Goal: Information Seeking & Learning: Learn about a topic

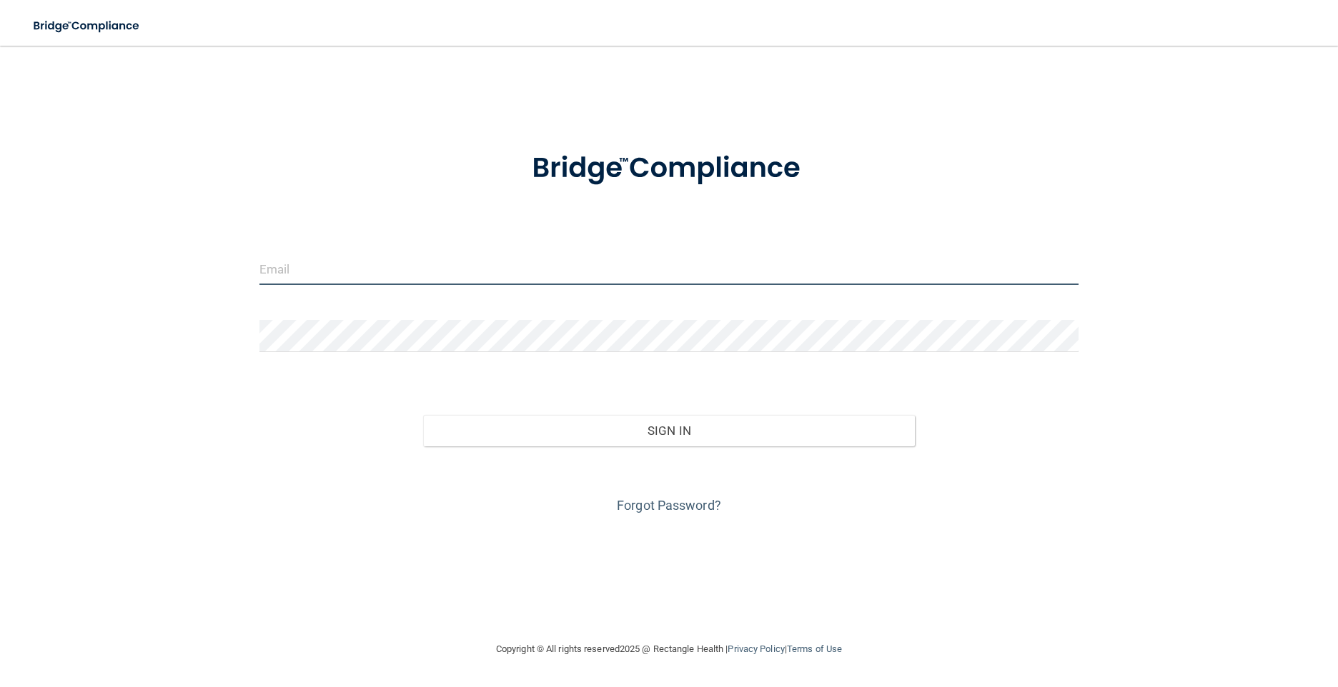
click at [302, 269] on input "email" at bounding box center [669, 269] width 820 height 32
type input "[EMAIL_ADDRESS][DOMAIN_NAME]"
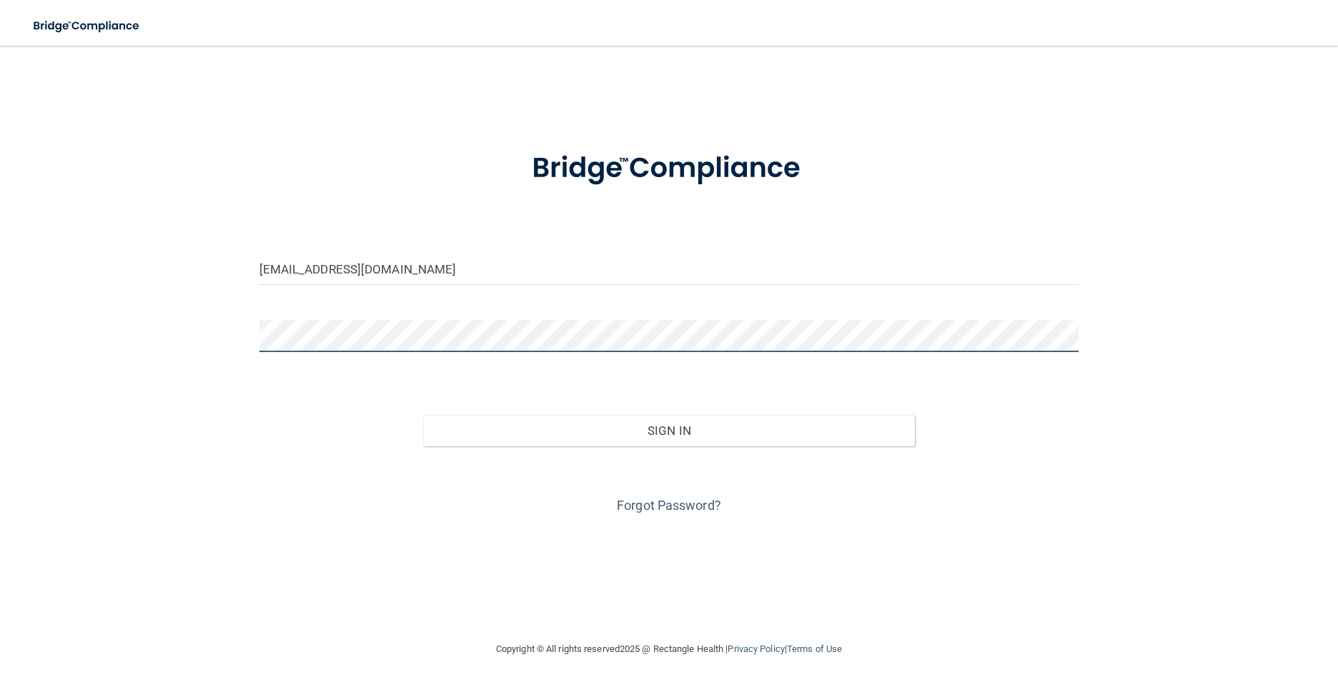
click at [423, 415] on button "Sign In" at bounding box center [669, 430] width 492 height 31
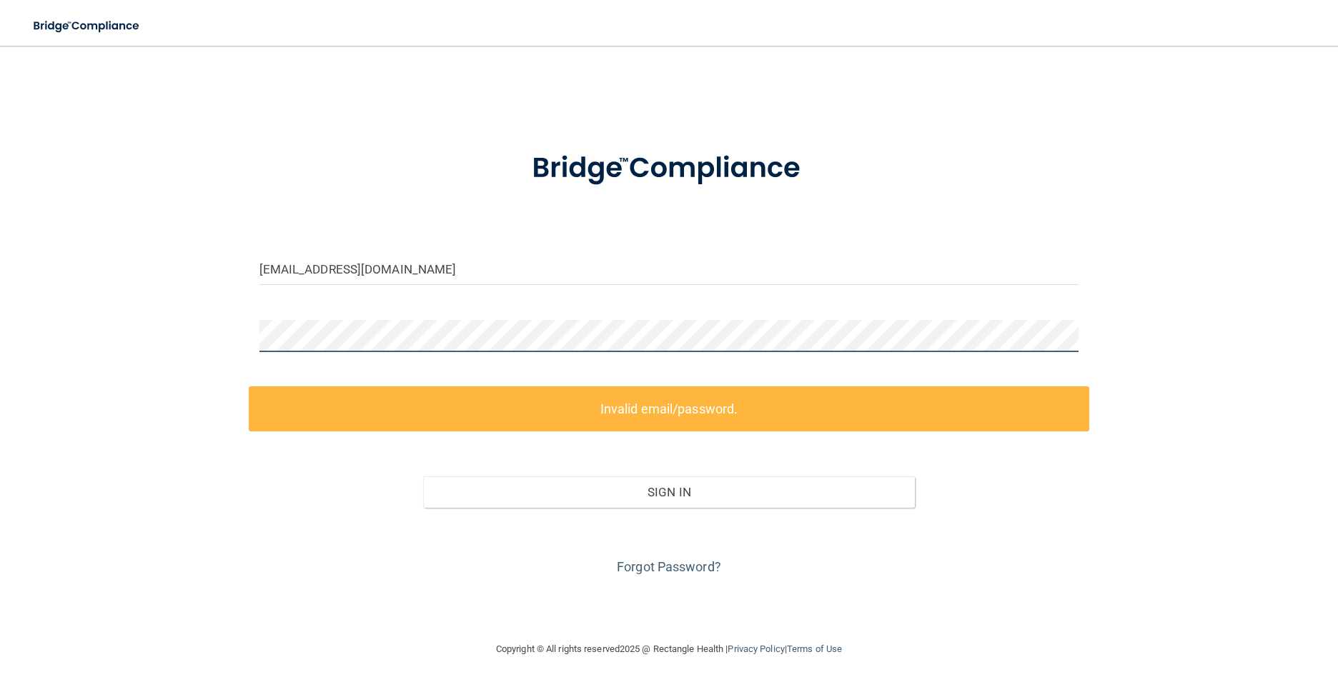
click at [139, 321] on div "[EMAIL_ADDRESS][DOMAIN_NAME] Invalid email/password. You don't have permission …" at bounding box center [669, 343] width 1280 height 567
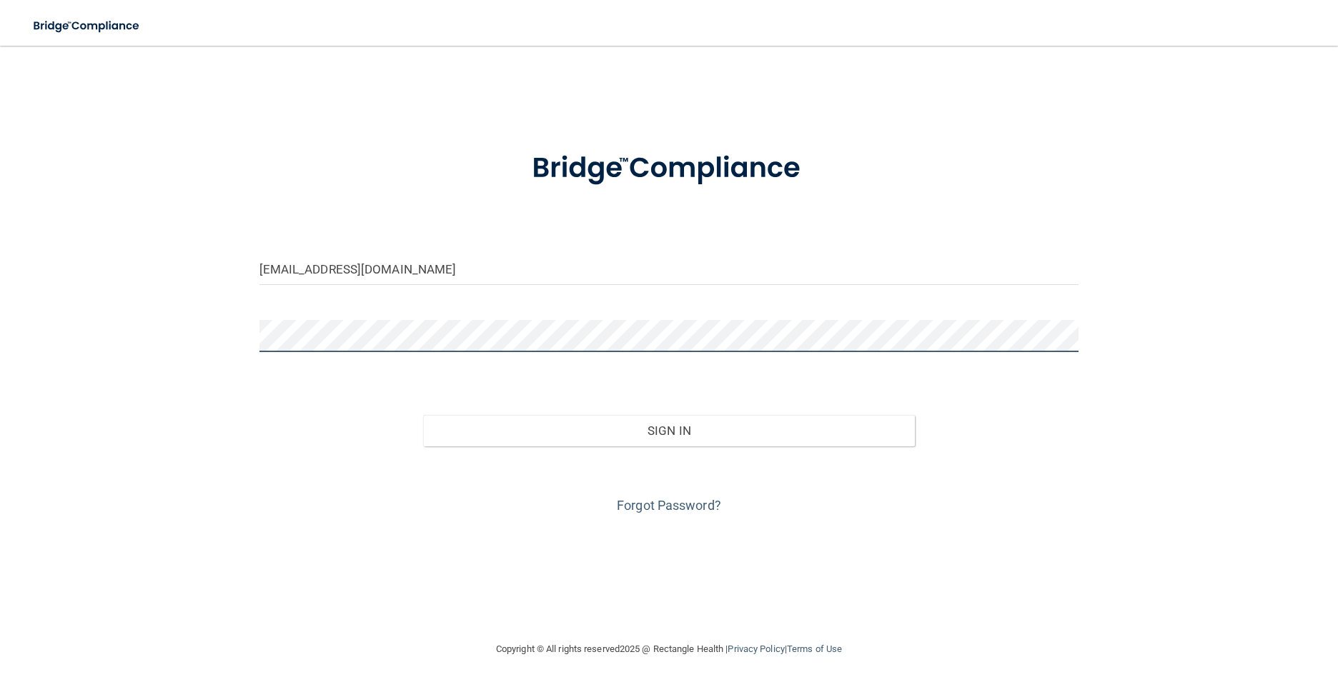
click at [423, 415] on button "Sign In" at bounding box center [669, 430] width 492 height 31
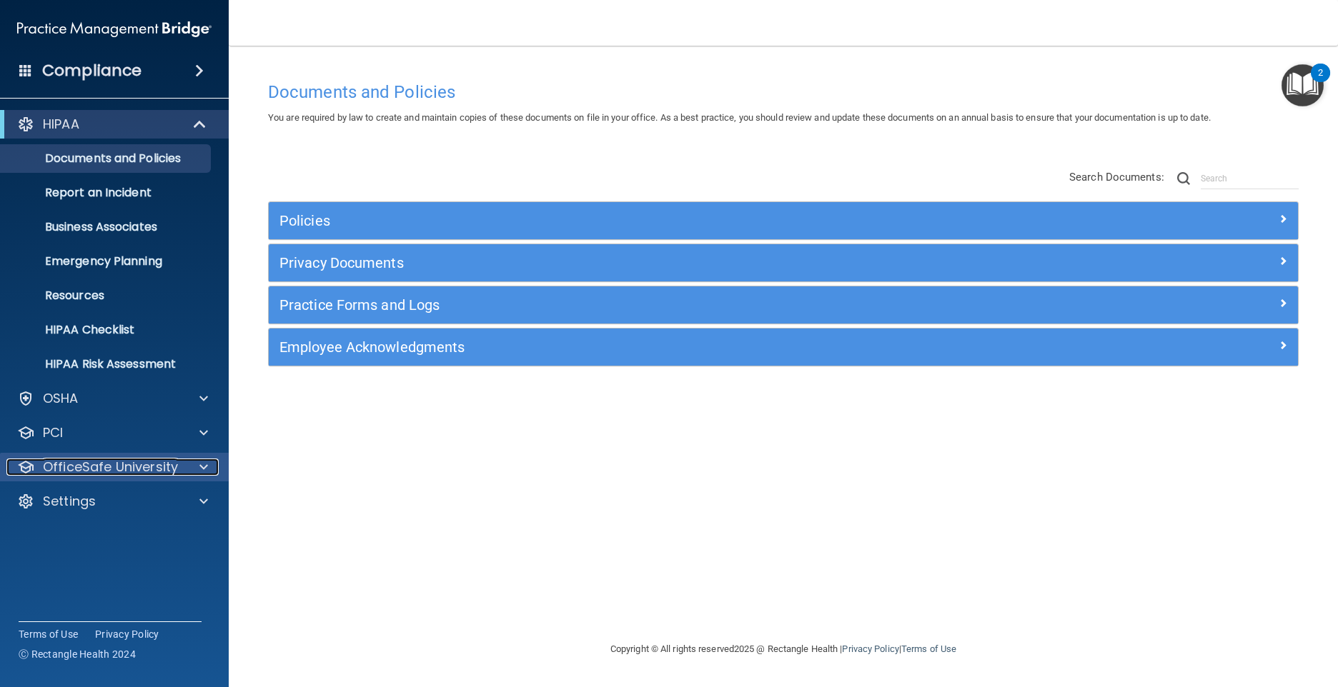
click at [102, 468] on p "OfficeSafe University" at bounding box center [110, 467] width 135 height 17
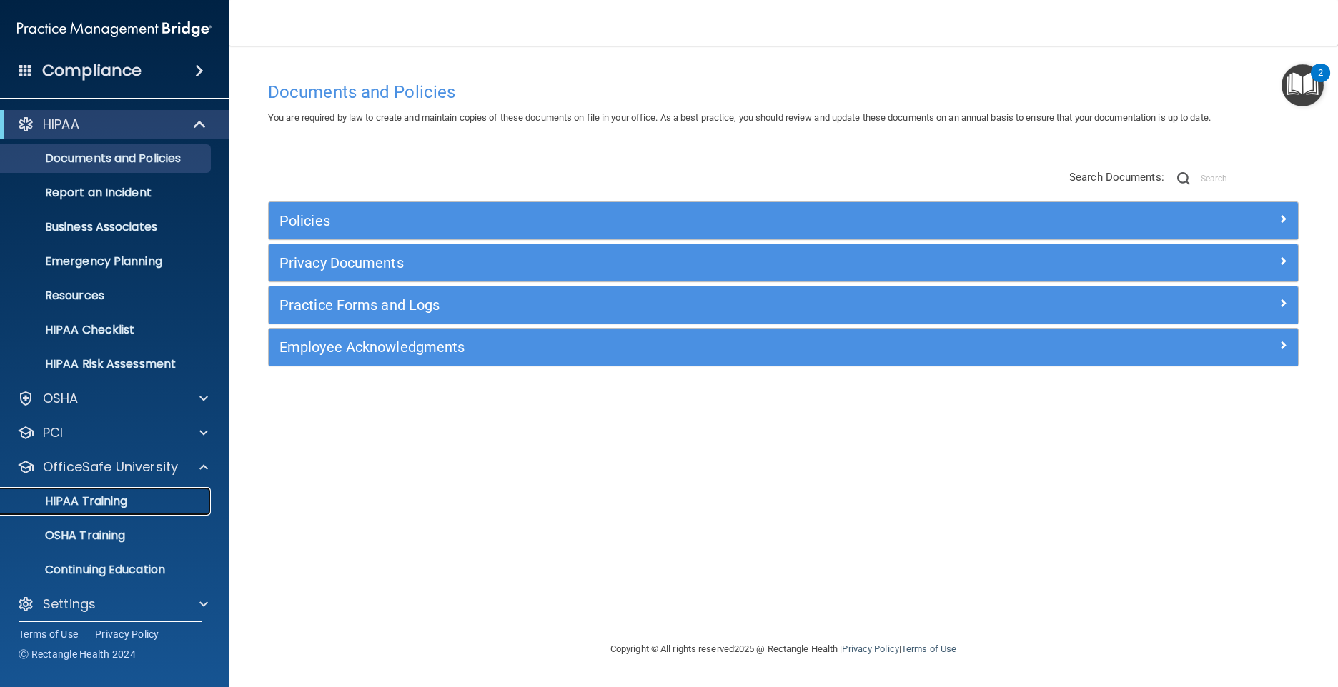
click at [103, 496] on p "HIPAA Training" at bounding box center [68, 501] width 118 height 14
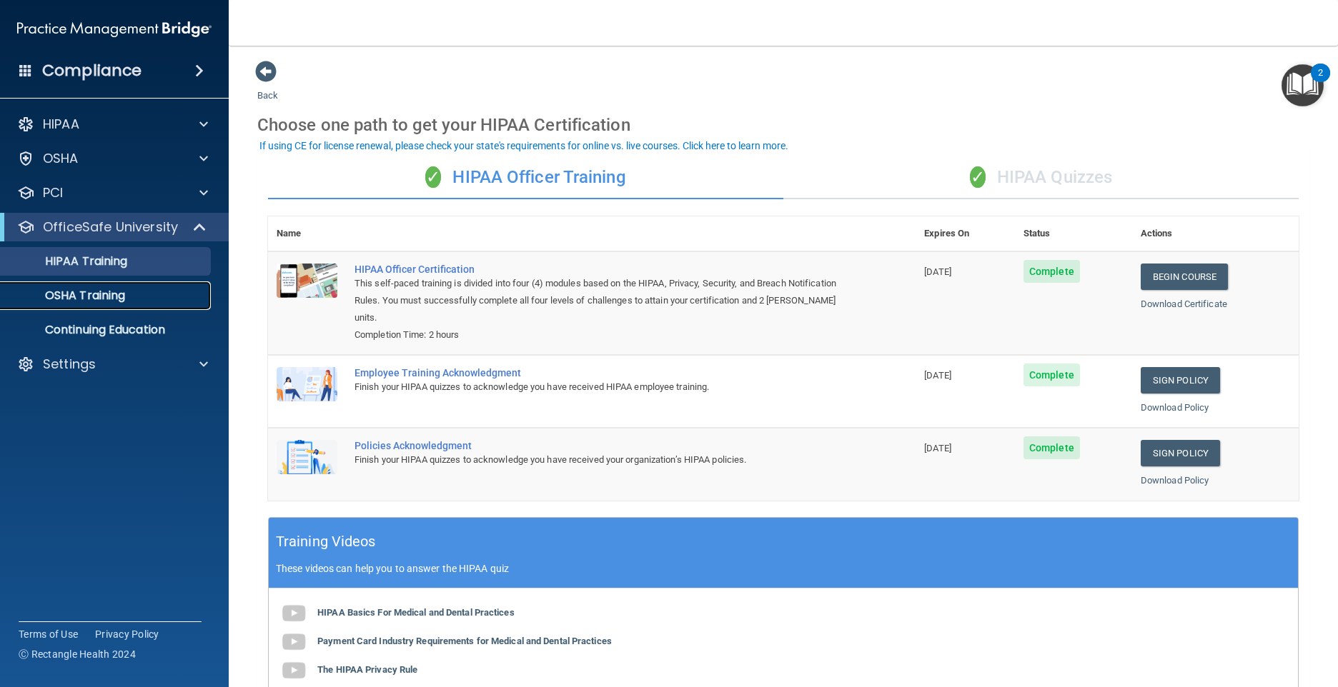
click at [92, 297] on p "OSHA Training" at bounding box center [67, 296] width 116 height 14
